Goal: Transaction & Acquisition: Purchase product/service

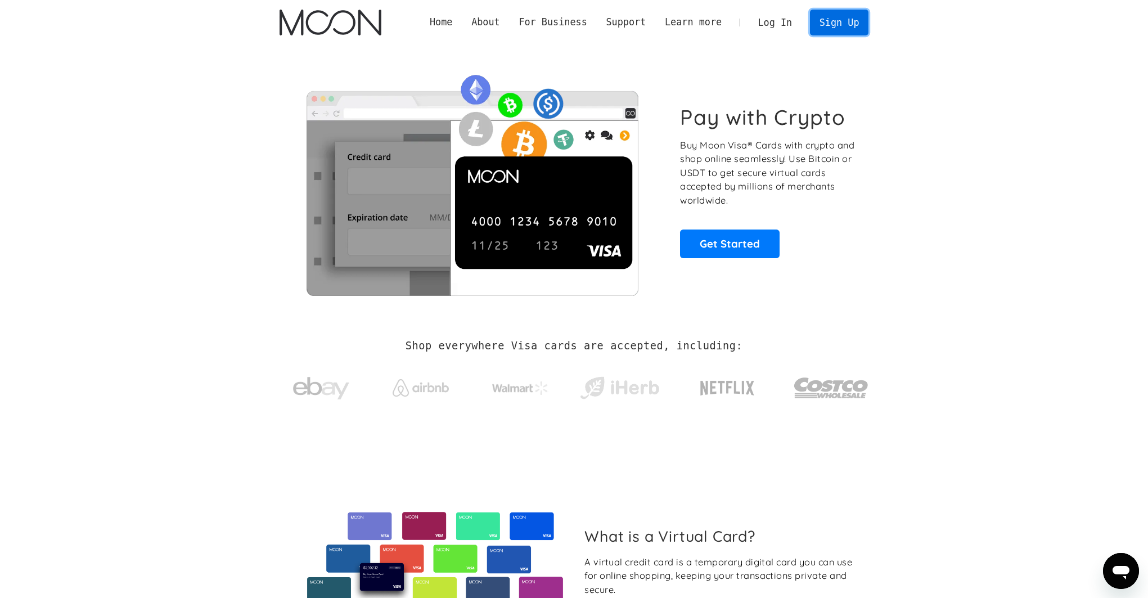
click at [827, 30] on link "Sign Up" at bounding box center [839, 22] width 59 height 25
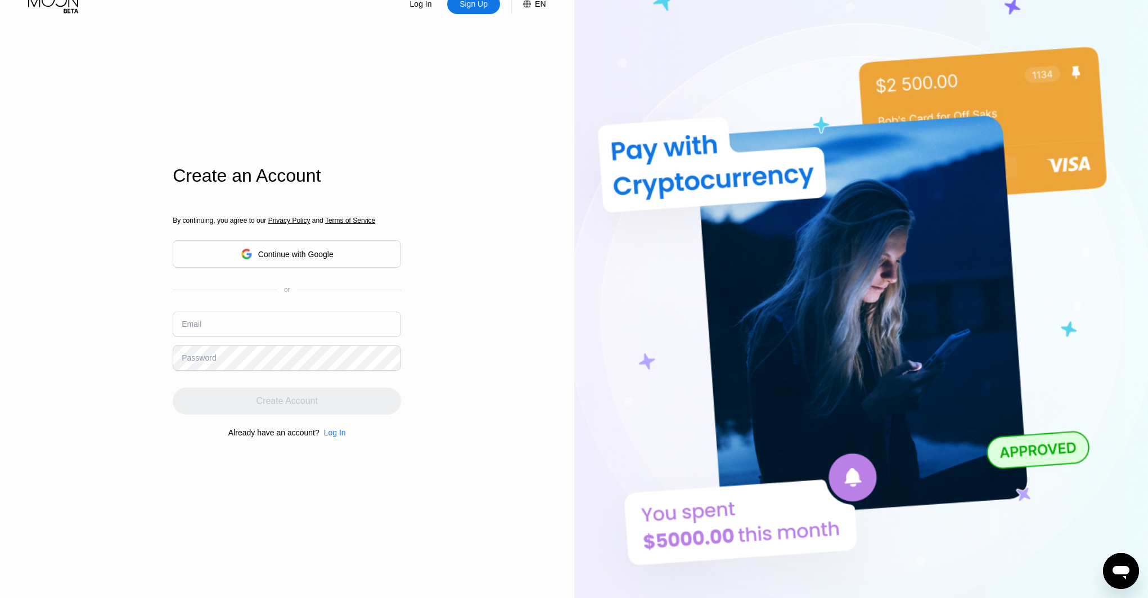
scroll to position [89, 0]
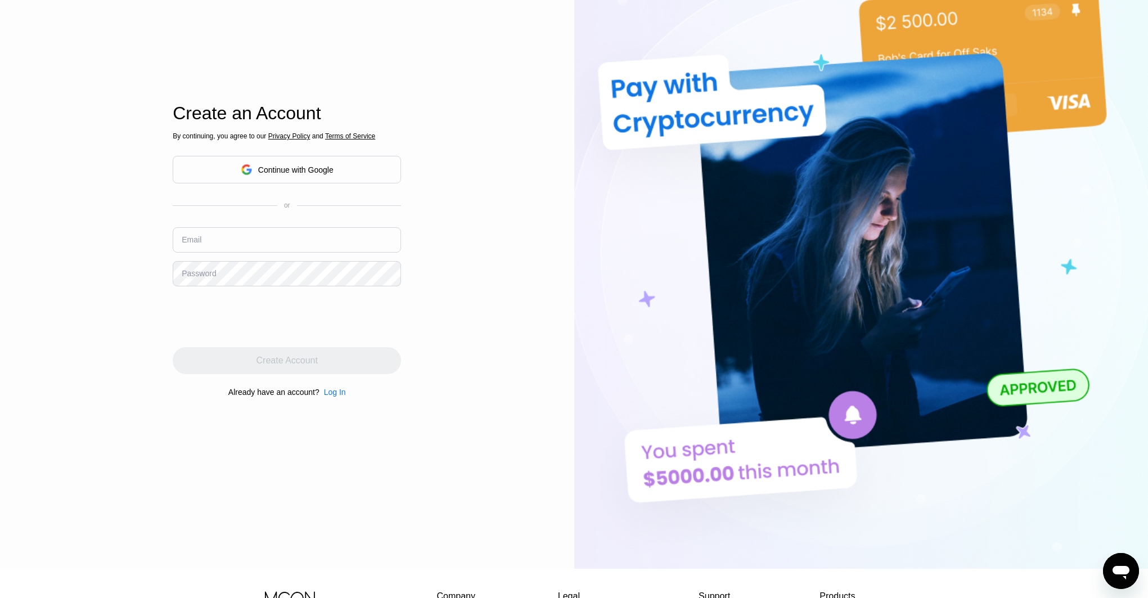
click at [313, 239] on input "text" at bounding box center [287, 239] width 228 height 25
click at [297, 241] on input "text" at bounding box center [287, 239] width 228 height 25
click at [298, 241] on input "text" at bounding box center [287, 239] width 228 height 25
paste input "esvssur13"
type input "[EMAIL_ADDRESS][DOMAIN_NAME]"
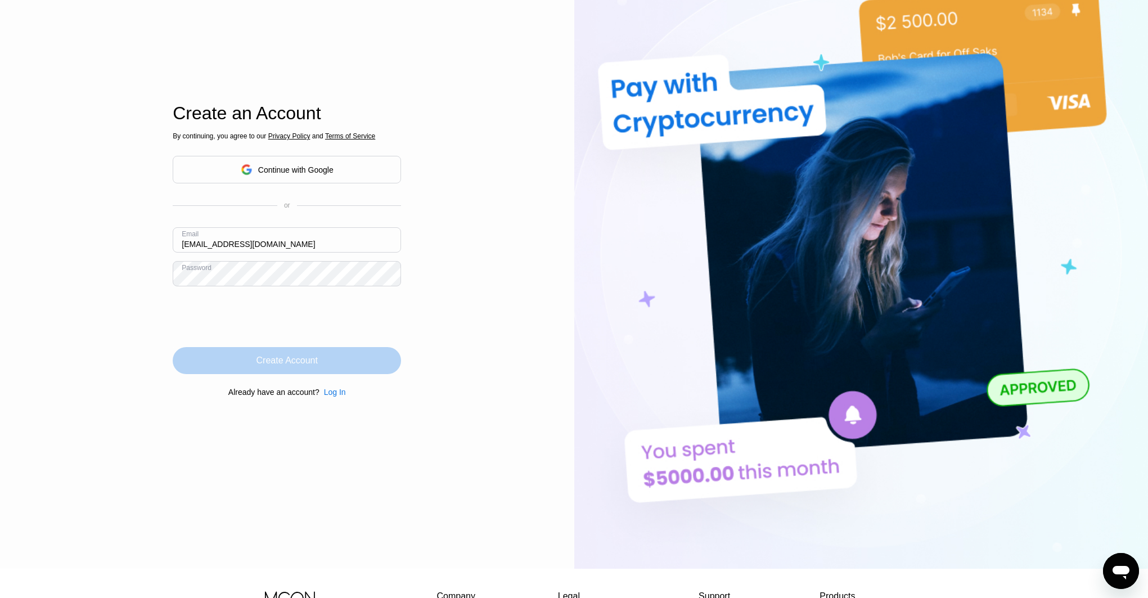
click at [287, 363] on div "Create Account" at bounding box center [287, 360] width 61 height 11
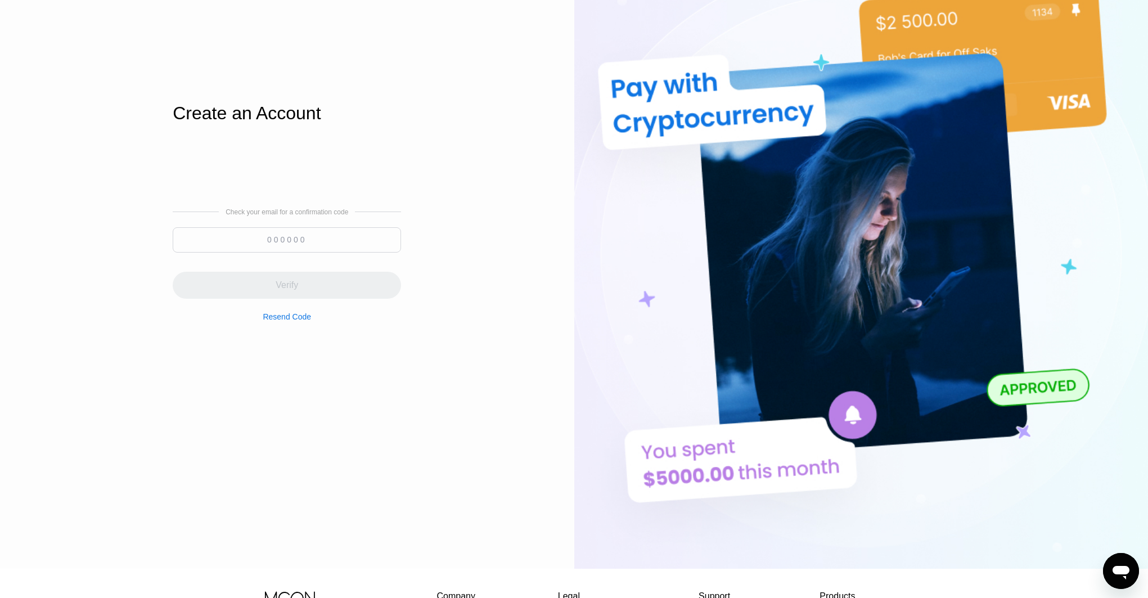
click at [255, 243] on input at bounding box center [287, 239] width 228 height 25
paste input "564000"
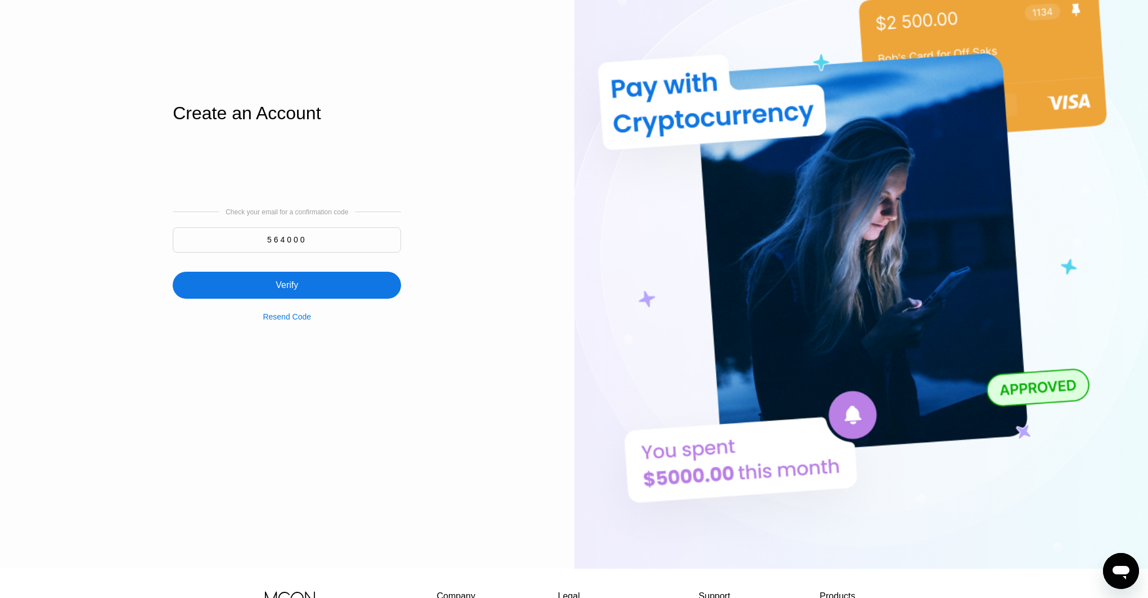
type input "564000"
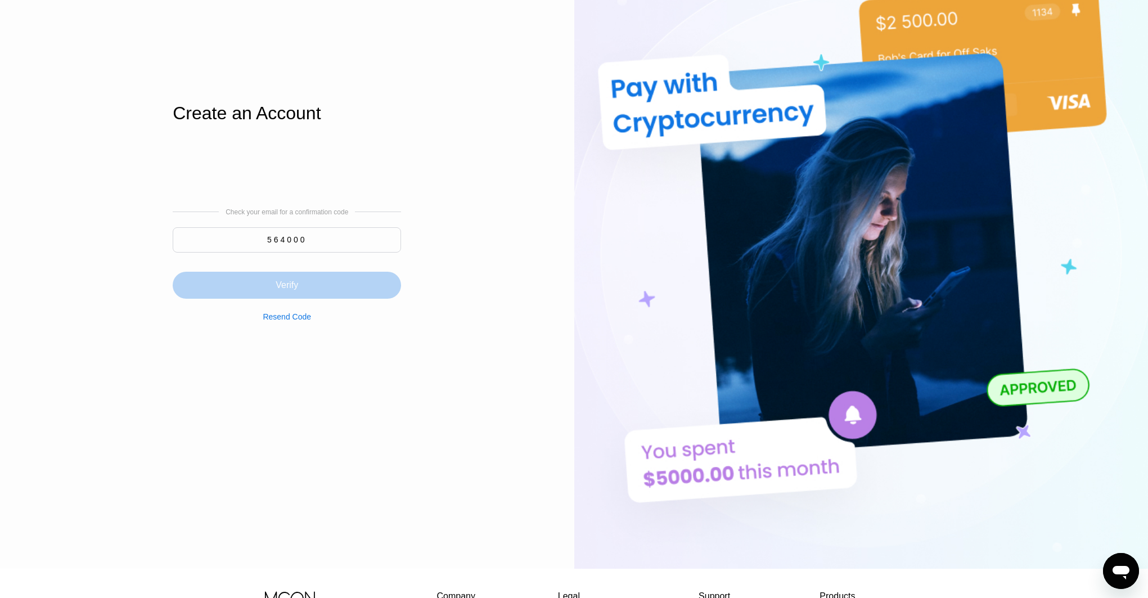
click at [291, 281] on div "Verify" at bounding box center [287, 285] width 23 height 11
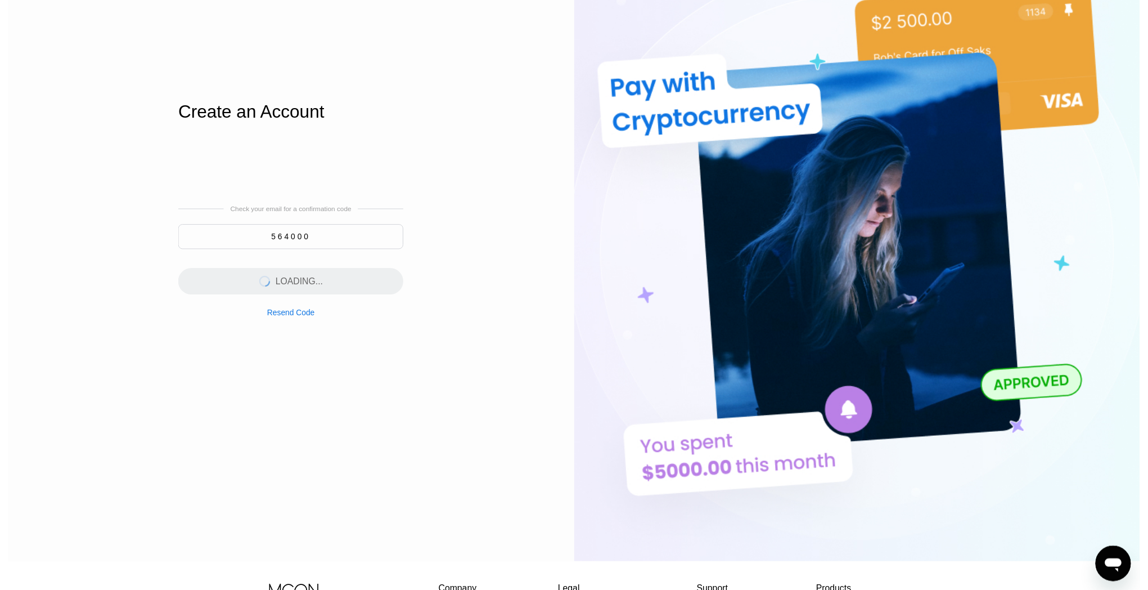
scroll to position [0, 0]
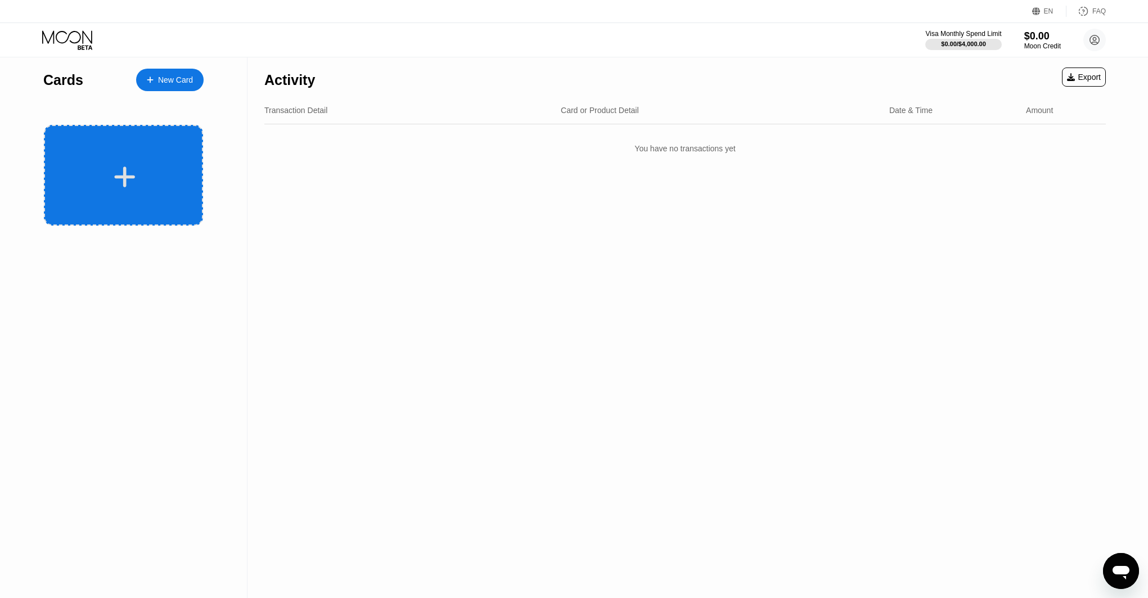
click at [164, 161] on div at bounding box center [123, 175] width 159 height 101
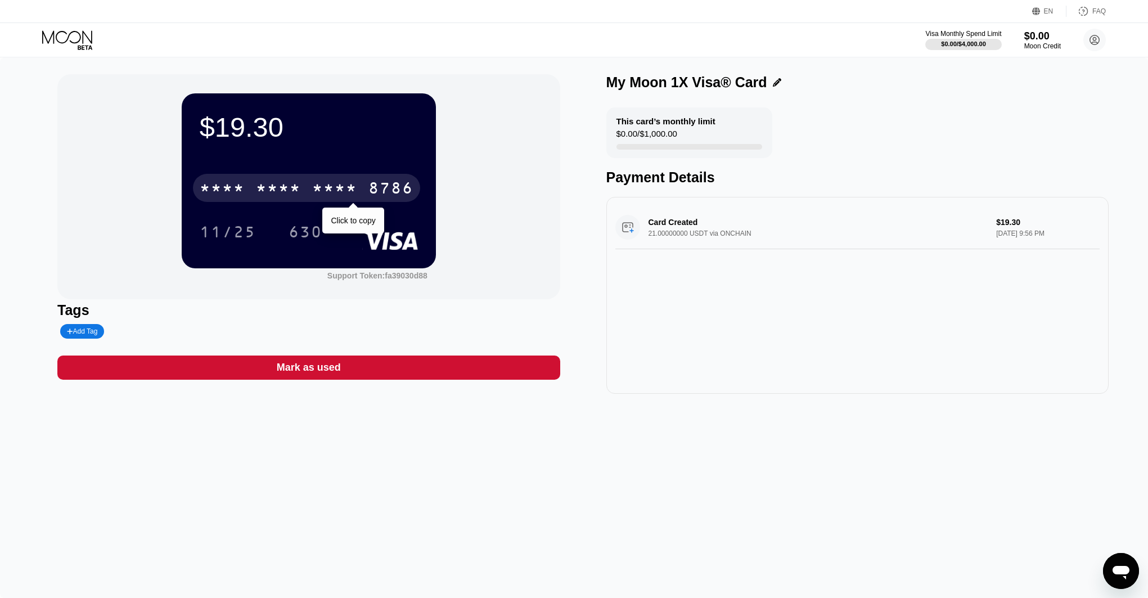
click at [356, 187] on div "* * * *" at bounding box center [334, 190] width 45 height 18
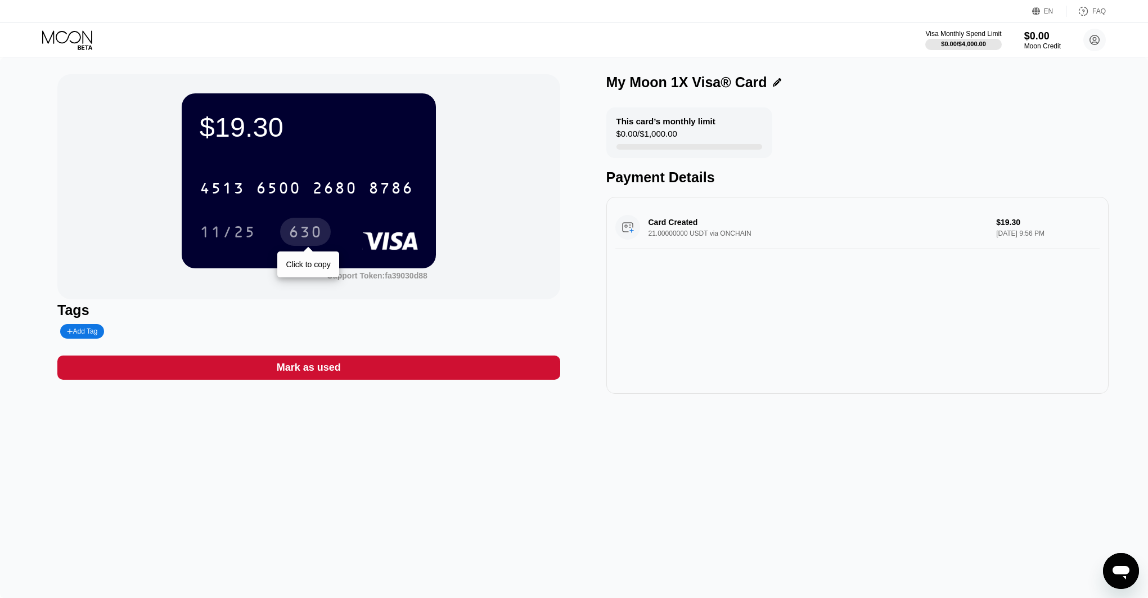
click at [294, 239] on div "630" at bounding box center [306, 234] width 34 height 18
click at [75, 36] on icon at bounding box center [68, 40] width 52 height 20
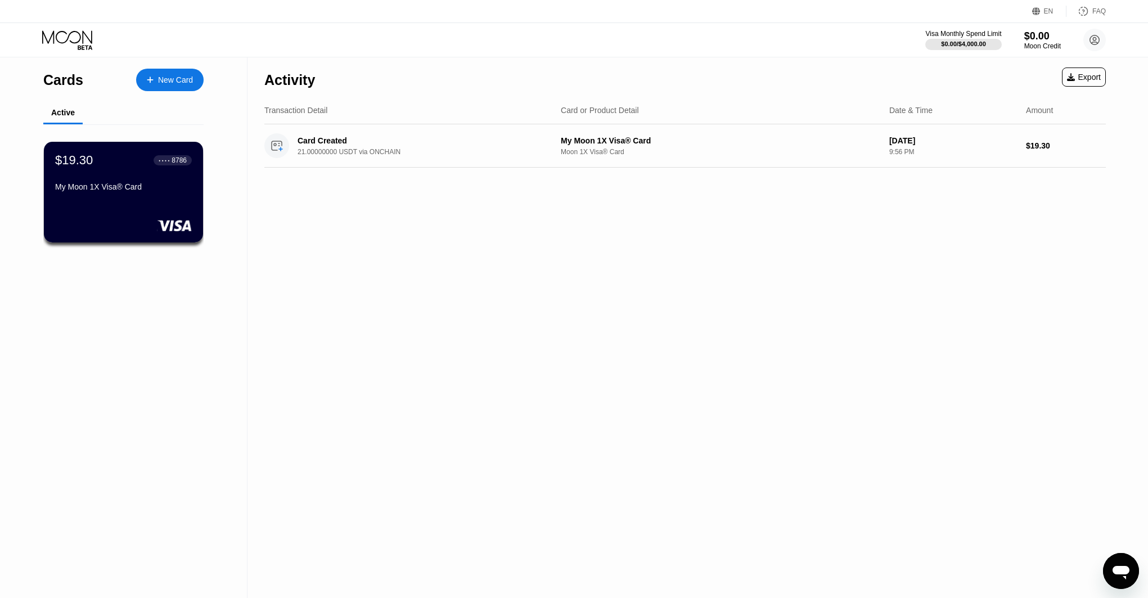
click at [75, 37] on icon at bounding box center [68, 40] width 52 height 20
